Goal: Task Accomplishment & Management: Manage account settings

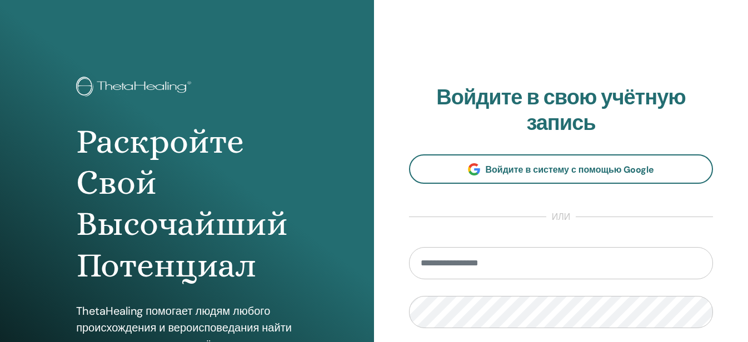
scroll to position [167, 0]
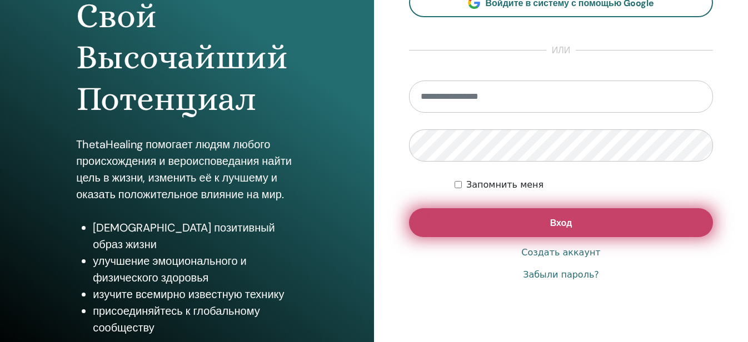
type input "**********"
click at [567, 223] on ya-tr-span "Вход" at bounding box center [561, 223] width 22 height 12
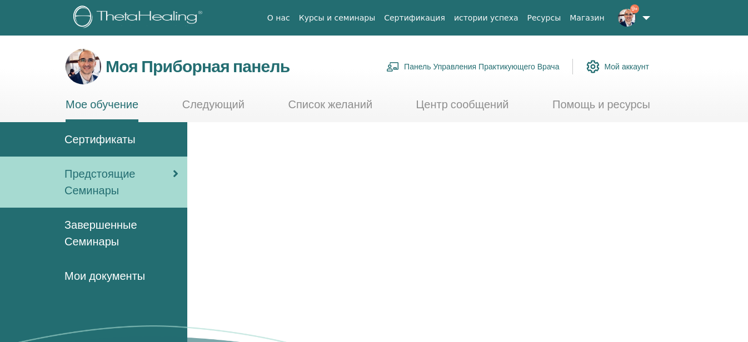
click at [662, 170] on div at bounding box center [467, 279] width 561 height 315
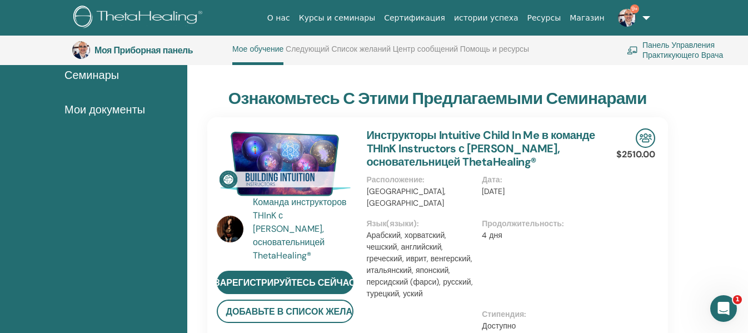
click at [646, 18] on link "9+" at bounding box center [632, 18] width 46 height 36
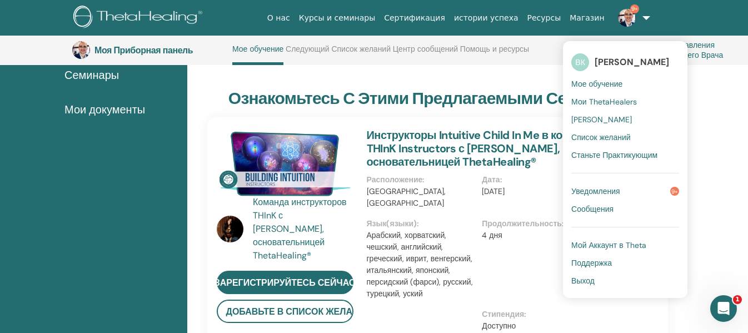
click at [582, 281] on ya-tr-span "Выход" at bounding box center [582, 281] width 23 height 10
